Goal: Find contact information: Find contact information

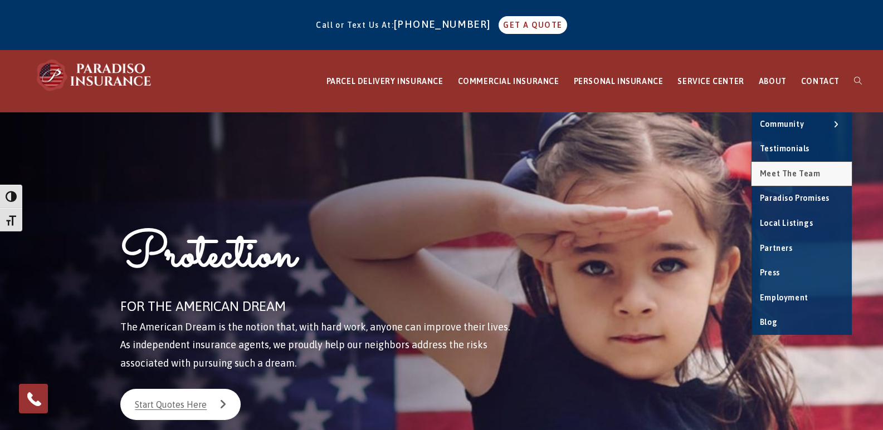
click at [787, 169] on span "Meet the Team" at bounding box center [790, 173] width 61 height 9
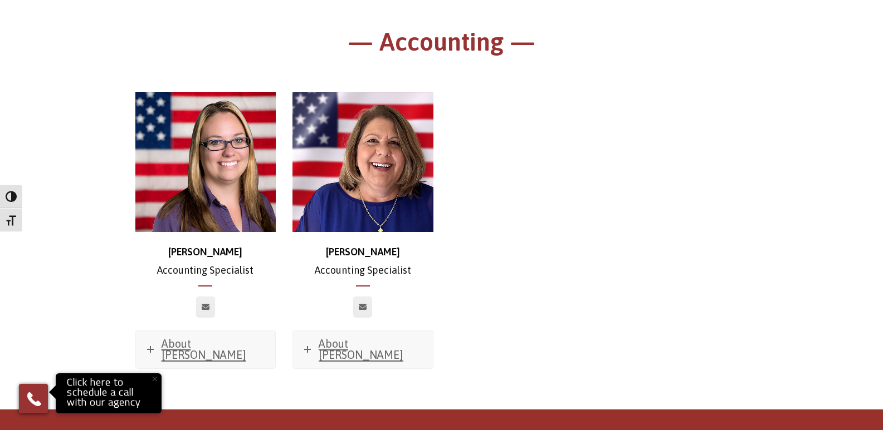
scroll to position [6326, 0]
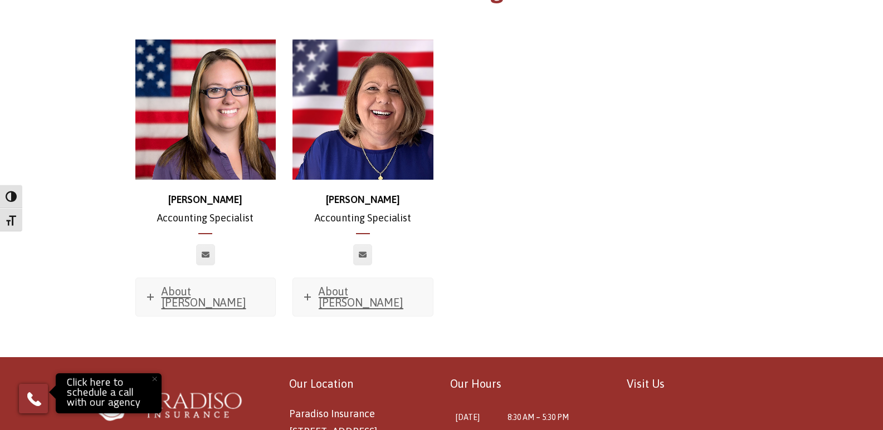
click at [319, 374] on p "Our Location" at bounding box center [361, 384] width 144 height 20
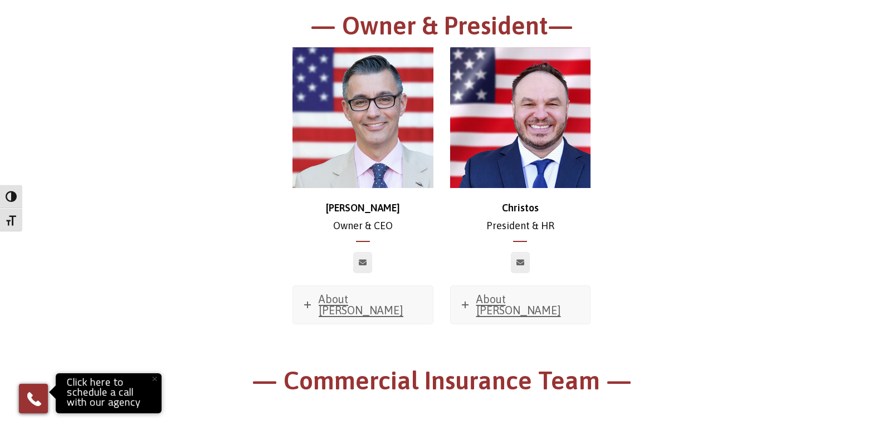
scroll to position [0, 0]
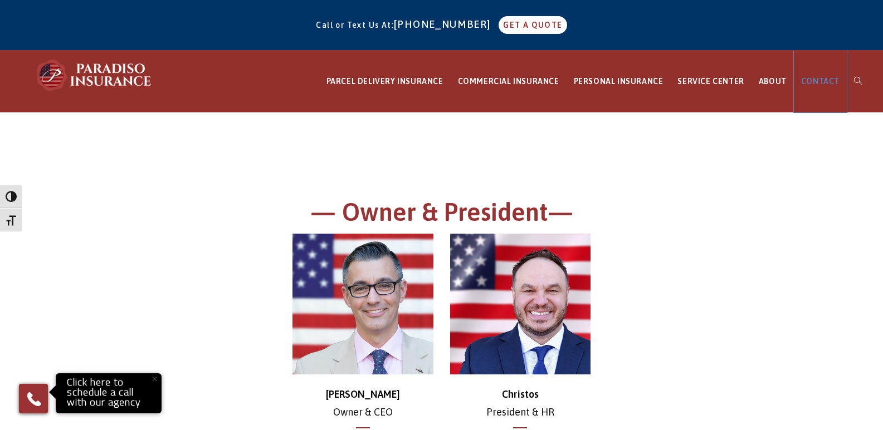
click at [814, 83] on span "CONTACT" at bounding box center [820, 81] width 38 height 9
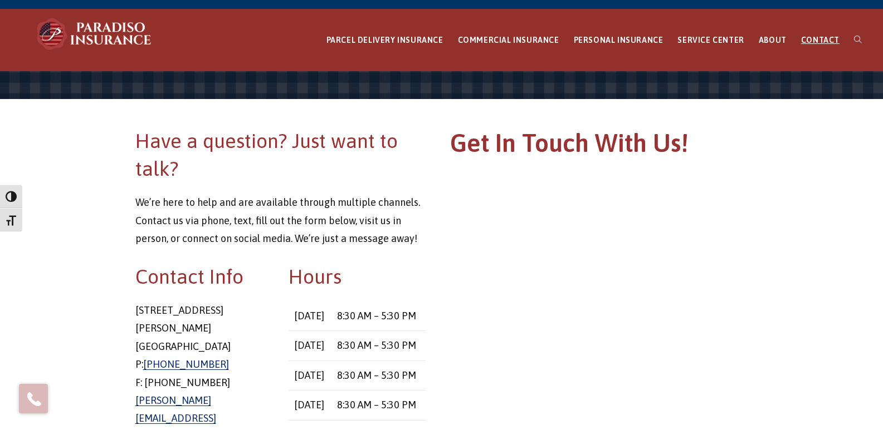
scroll to position [111, 0]
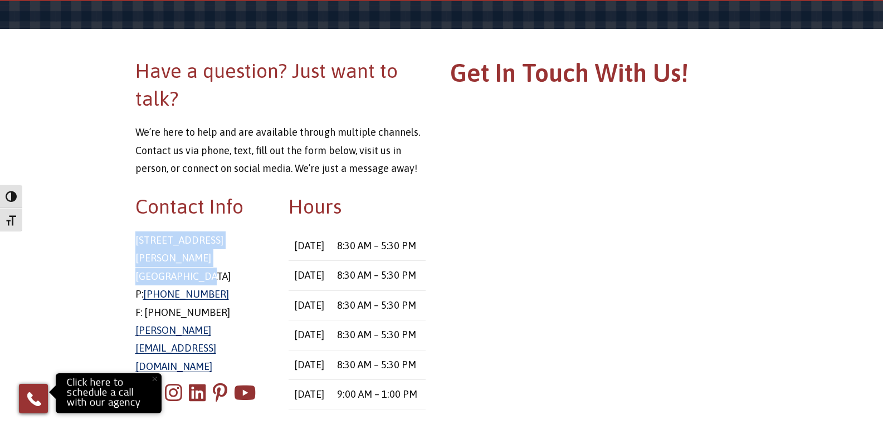
drag, startPoint x: 135, startPoint y: 240, endPoint x: 251, endPoint y: 257, distance: 117.0
click at [251, 257] on p "[STREET_ADDRESS][PERSON_NAME] P: [PHONE_NUMBER] F: [PHONE_NUMBER] [PERSON_NAME]…" at bounding box center [203, 304] width 137 height 144
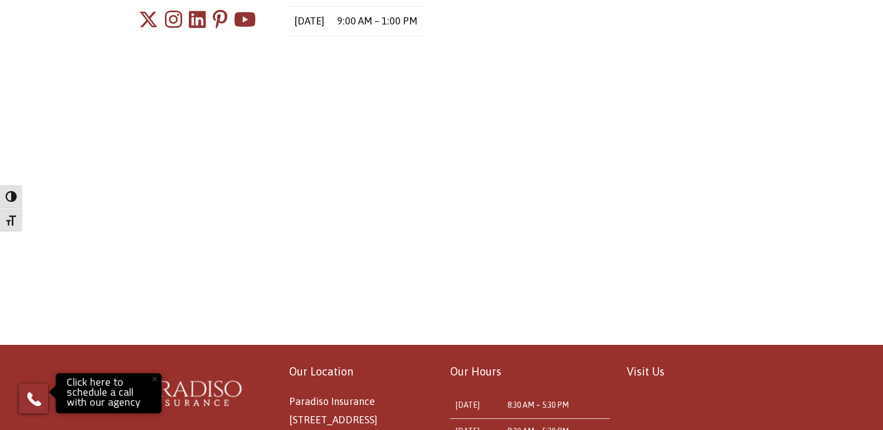
scroll to position [557, 0]
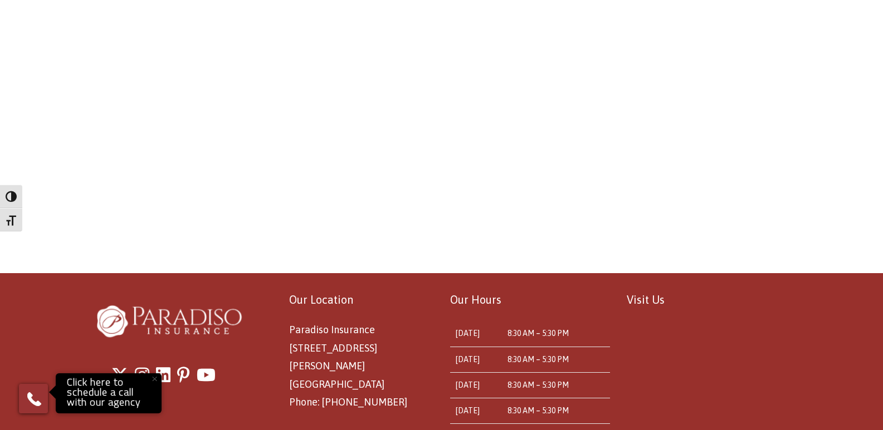
drag, startPoint x: 286, startPoint y: 348, endPoint x: 344, endPoint y: 355, distance: 58.4
click at [344, 355] on div "Our Location Paradiso Insurance [STREET_ADDRESS][PERSON_NAME] Phone: [PHONE_NUM…" at bounding box center [353, 350] width 160 height 121
click at [304, 391] on p "Paradiso Insurance [STREET_ADDRESS][PERSON_NAME] Phone: [PHONE_NUMBER]" at bounding box center [361, 366] width 144 height 90
drag, startPoint x: 384, startPoint y: 382, endPoint x: 335, endPoint y: 382, distance: 49.0
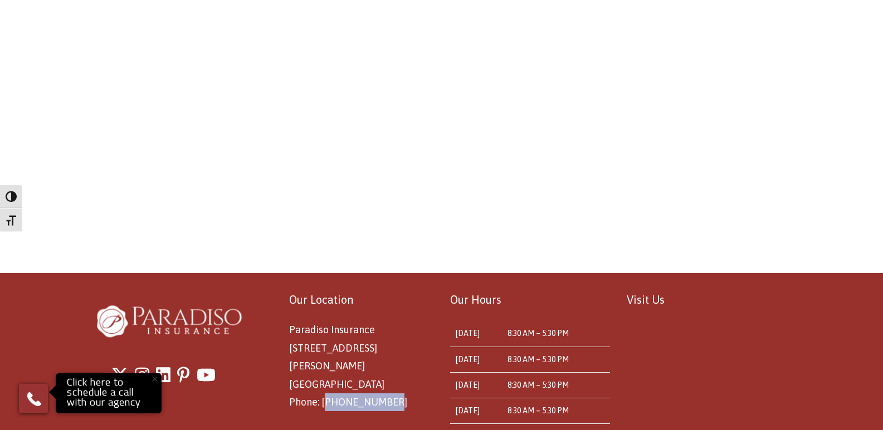
click at [325, 383] on p "Paradiso Insurance [STREET_ADDRESS][PERSON_NAME] Phone: [PHONE_NUMBER]" at bounding box center [361, 366] width 144 height 90
drag, startPoint x: 360, startPoint y: 411, endPoint x: 360, endPoint y: 404, distance: 7.2
click at [360, 410] on div "Our Location Paradiso Insurance [STREET_ADDRESS][PERSON_NAME] Phone: [PHONE_NUM…" at bounding box center [441, 405] width 883 height 265
drag, startPoint x: 395, startPoint y: 382, endPoint x: 322, endPoint y: 385, distance: 73.0
click at [322, 385] on p "Paradiso Insurance [STREET_ADDRESS][PERSON_NAME] Phone: [PHONE_NUMBER]" at bounding box center [361, 366] width 144 height 90
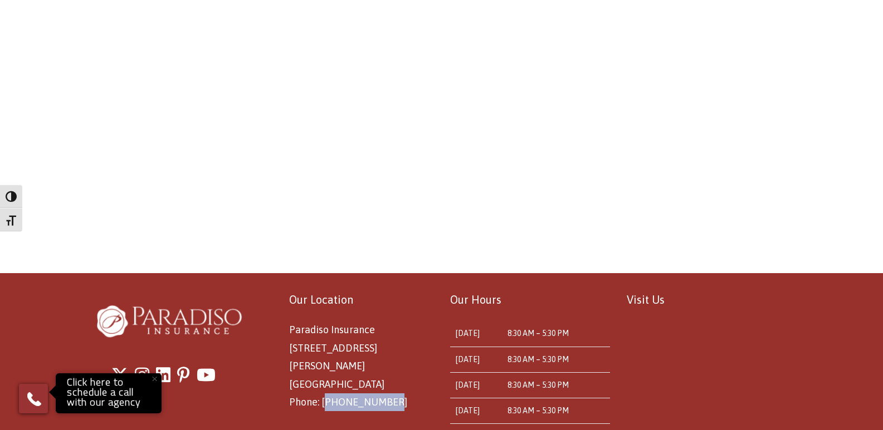
copy span "[PHONE_NUMBER]"
click at [246, 301] on img at bounding box center [177, 319] width 160 height 58
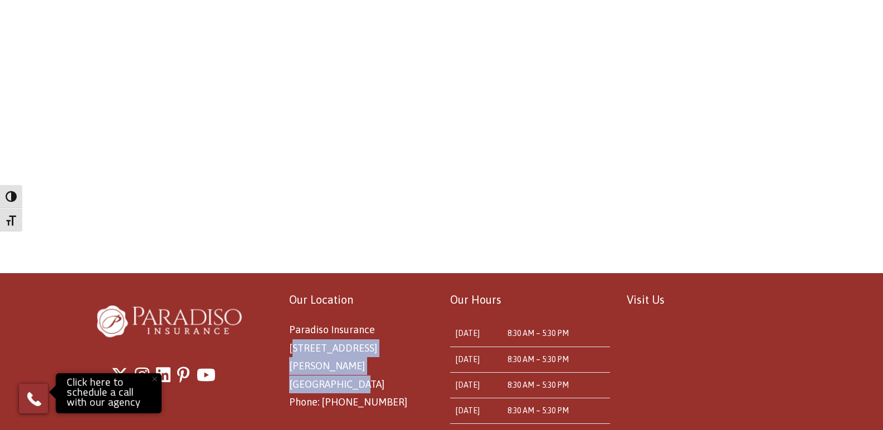
drag, startPoint x: 286, startPoint y: 345, endPoint x: 413, endPoint y: 361, distance: 127.5
click at [413, 361] on div "Our Location Paradiso Insurance [STREET_ADDRESS][PERSON_NAME] Phone: [PHONE_NUM…" at bounding box center [353, 350] width 160 height 121
copy span "[STREET_ADDRESS][PERSON_NAME]"
